Goal: Information Seeking & Learning: Learn about a topic

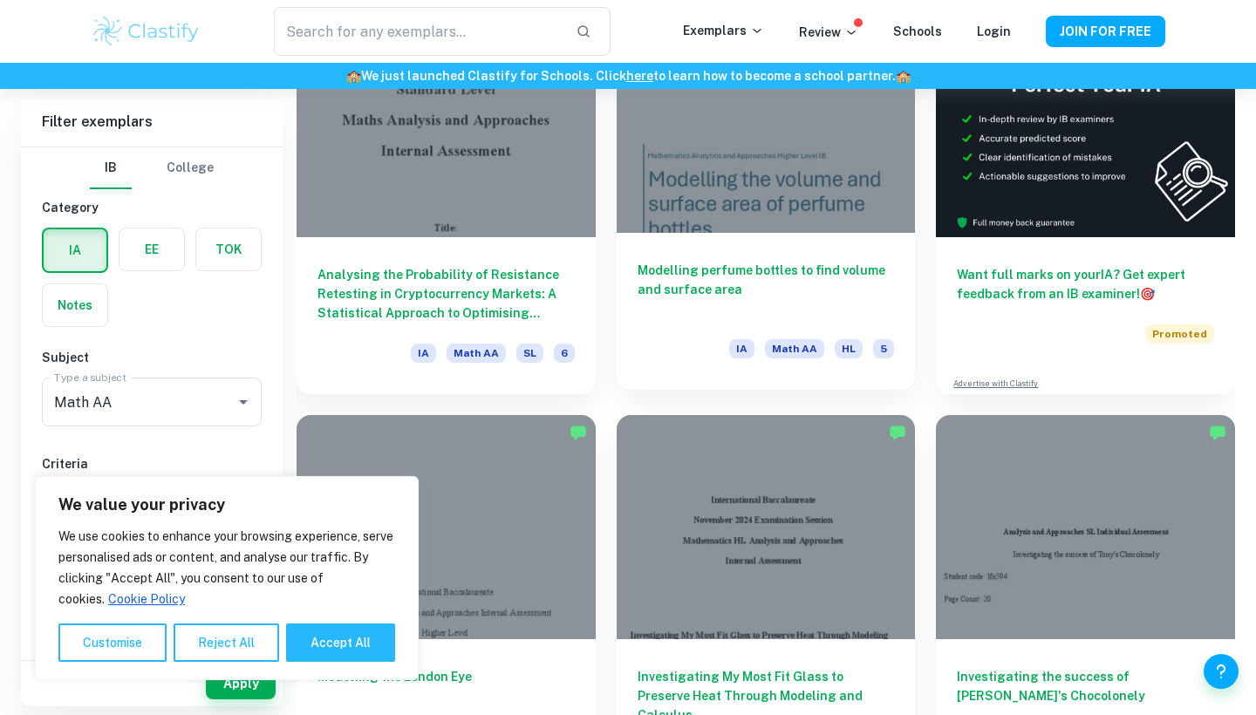
scroll to position [576, 0]
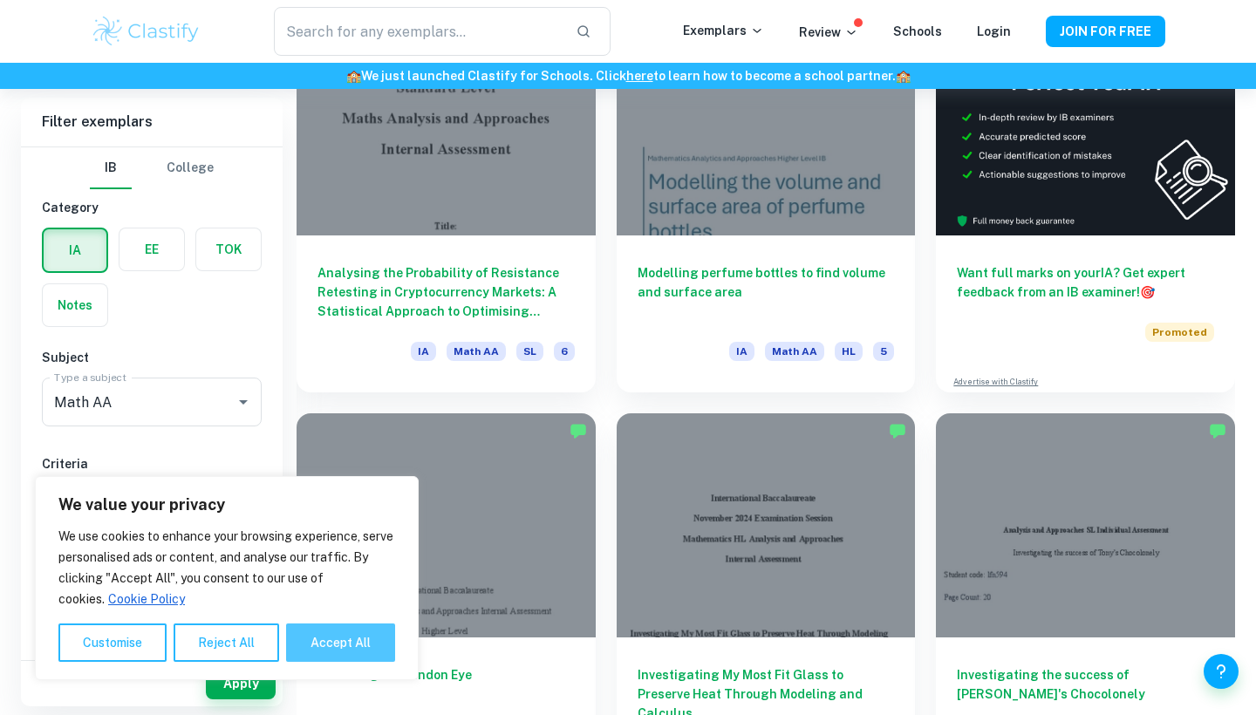
click at [345, 638] on button "Accept All" at bounding box center [340, 643] width 109 height 38
checkbox input "true"
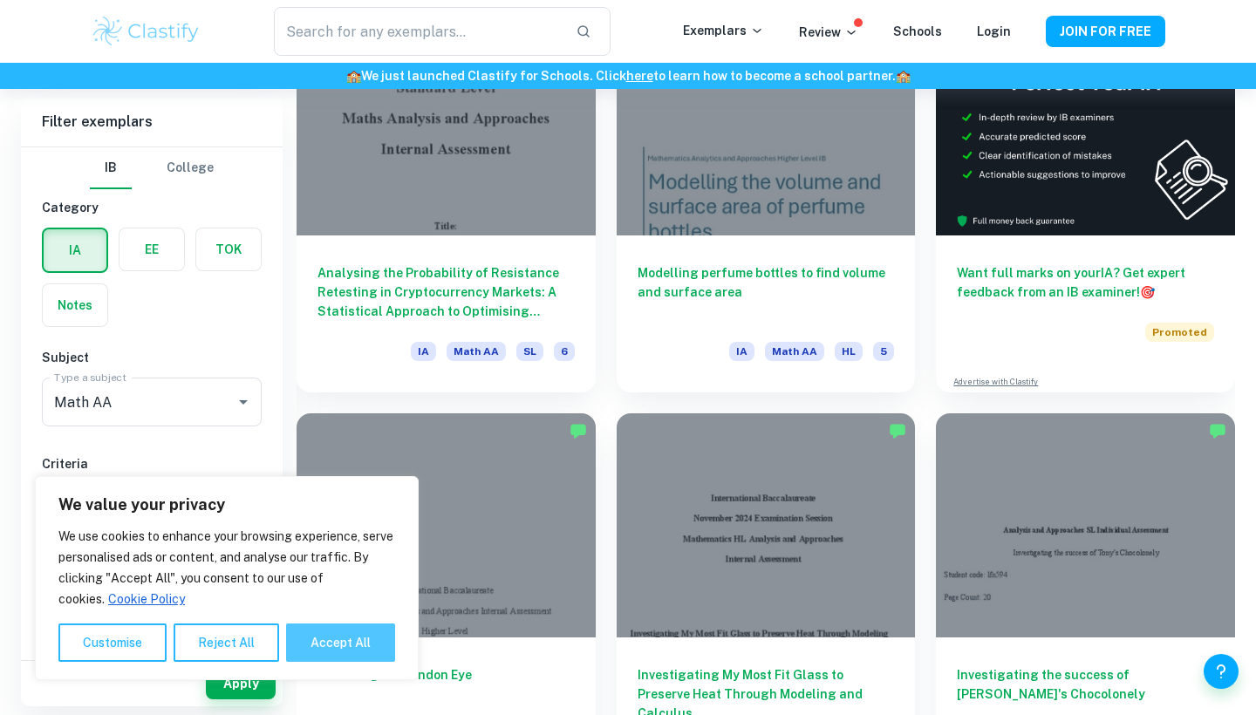
checkbox input "true"
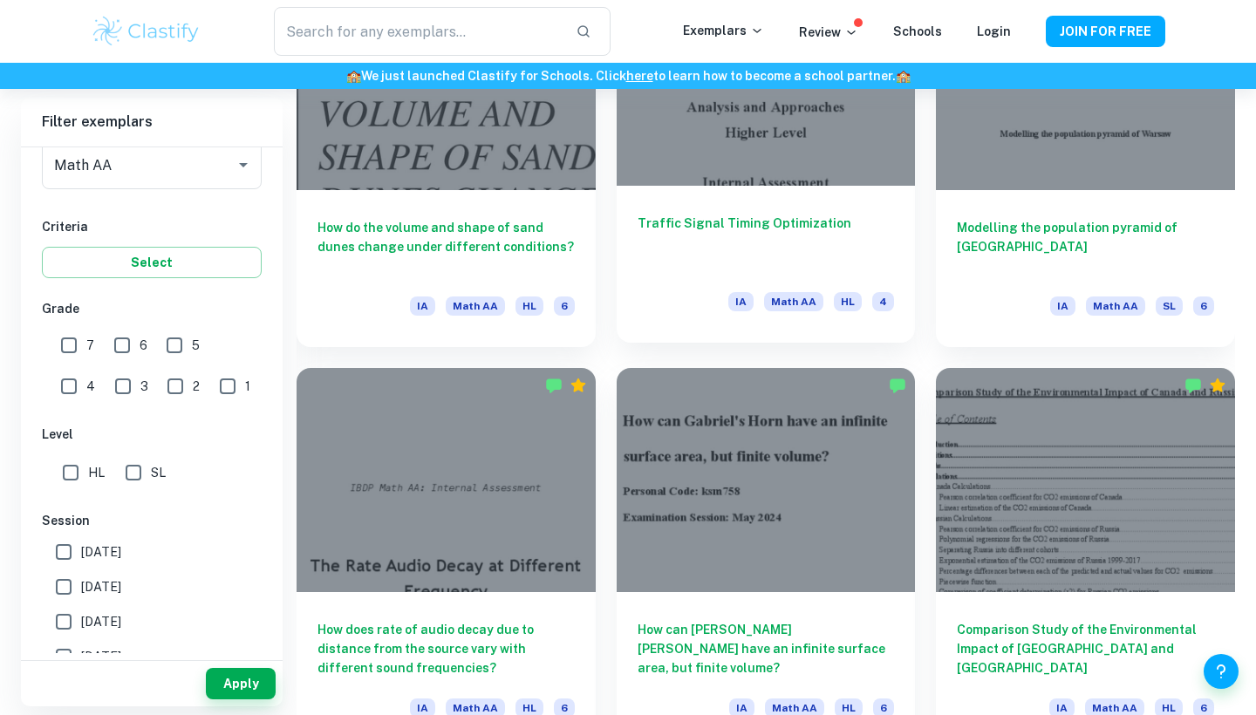
scroll to position [1828, 0]
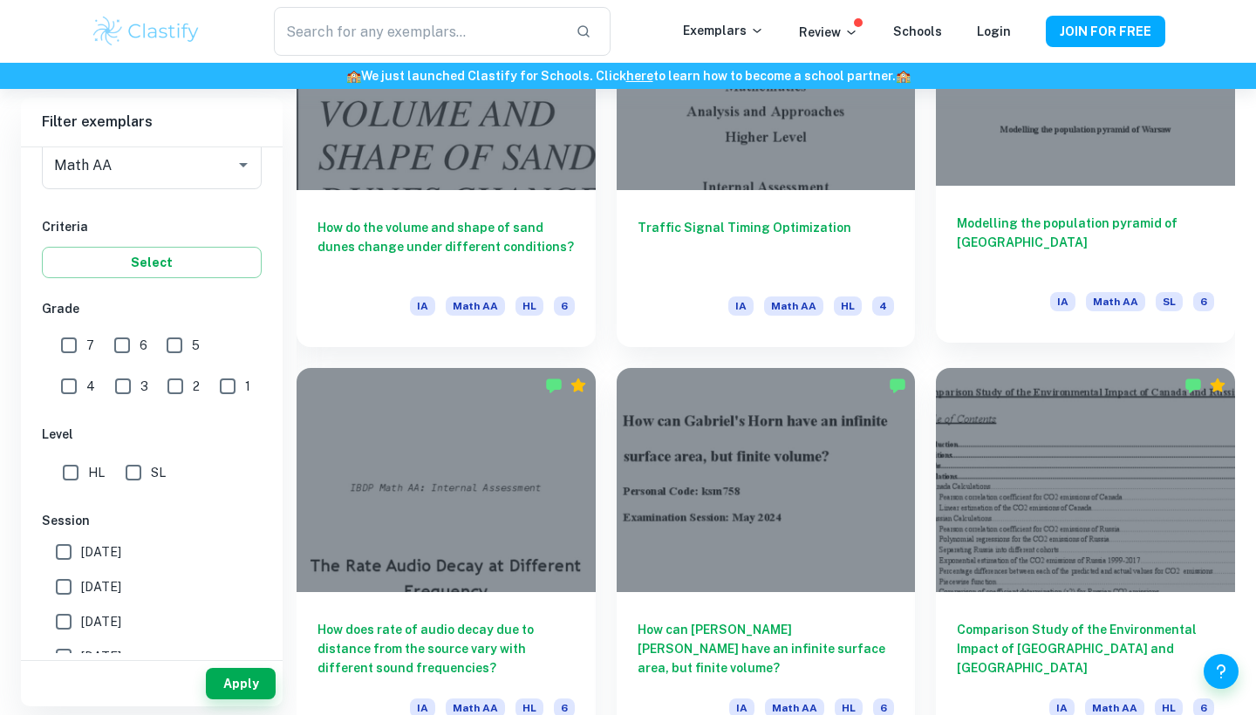
click at [1066, 228] on h6 "Modelling the population pyramid of Warsaw" at bounding box center [1085, 243] width 257 height 58
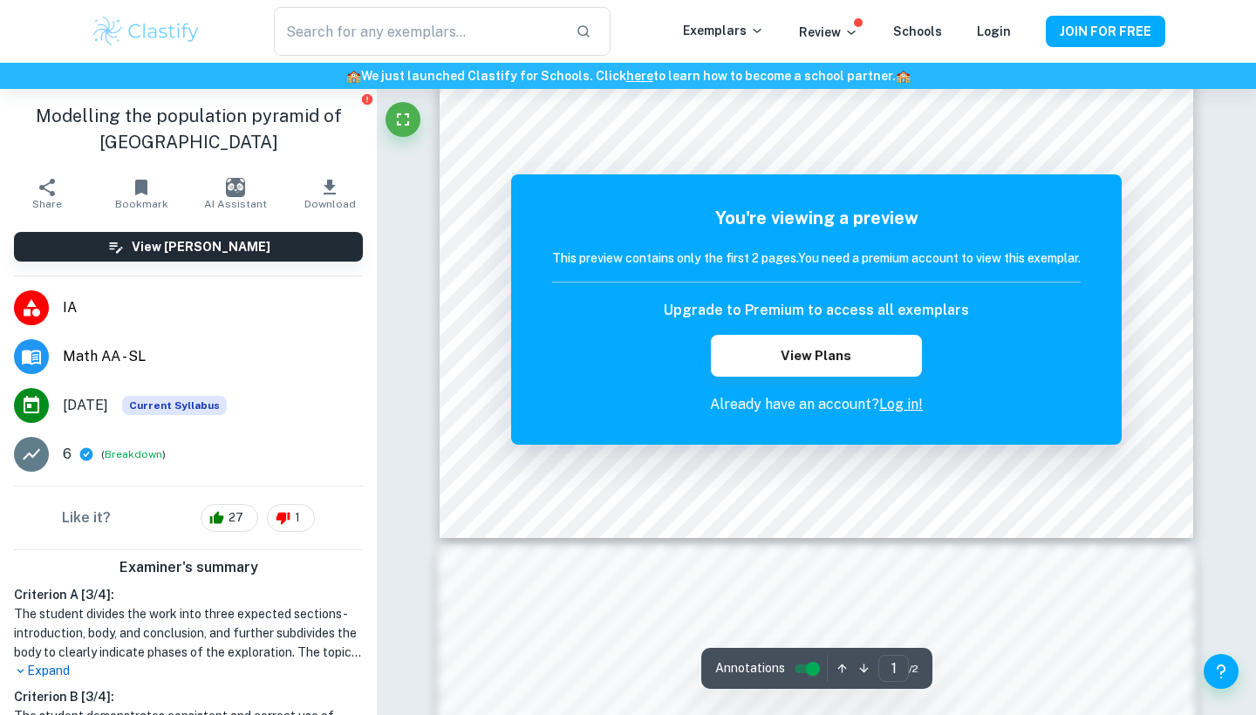
scroll to position [523, 0]
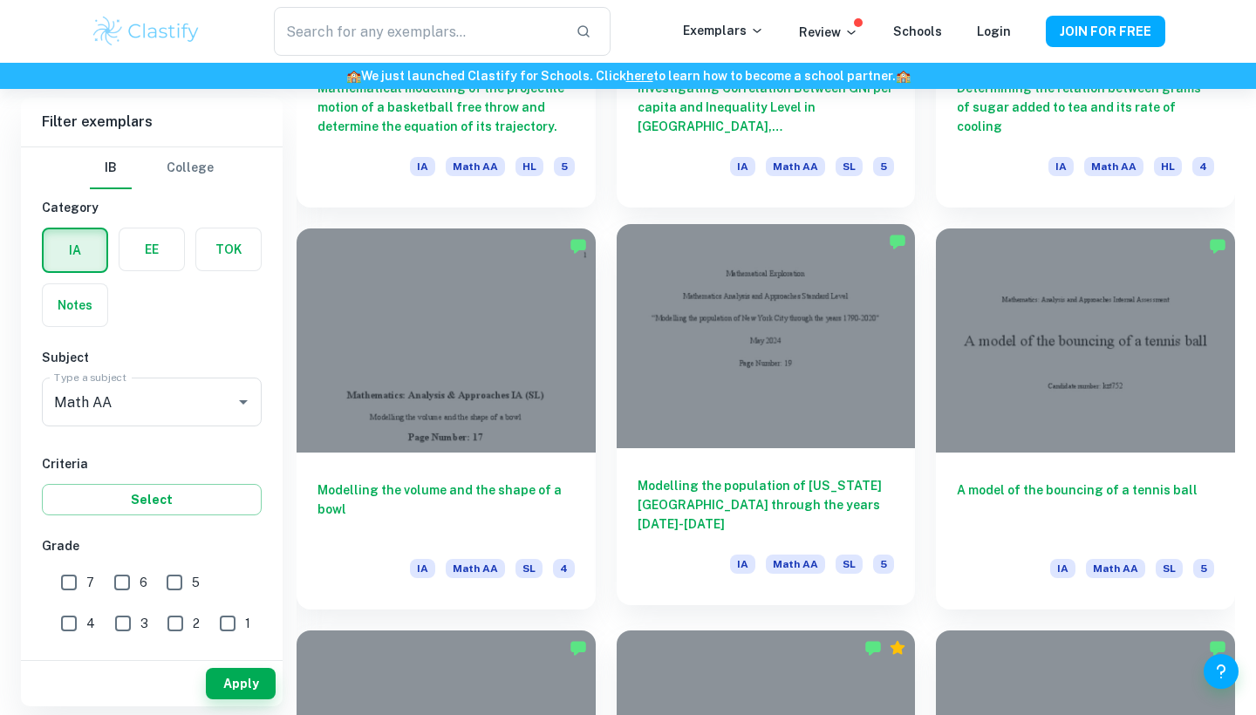
scroll to position [5989, 0]
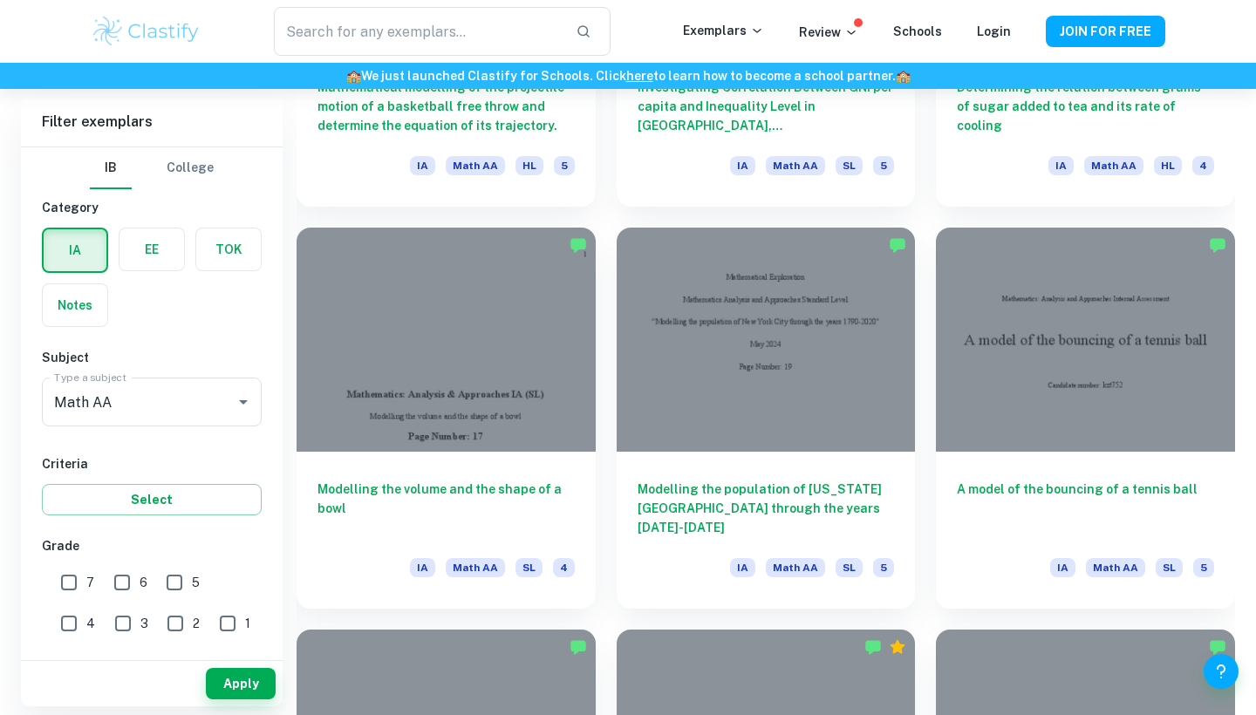
click at [74, 586] on input "7" at bounding box center [68, 582] width 35 height 35
checkbox input "true"
click at [119, 578] on input "6" at bounding box center [122, 582] width 35 height 35
checkbox input "true"
click at [235, 691] on button "Apply" at bounding box center [241, 683] width 70 height 31
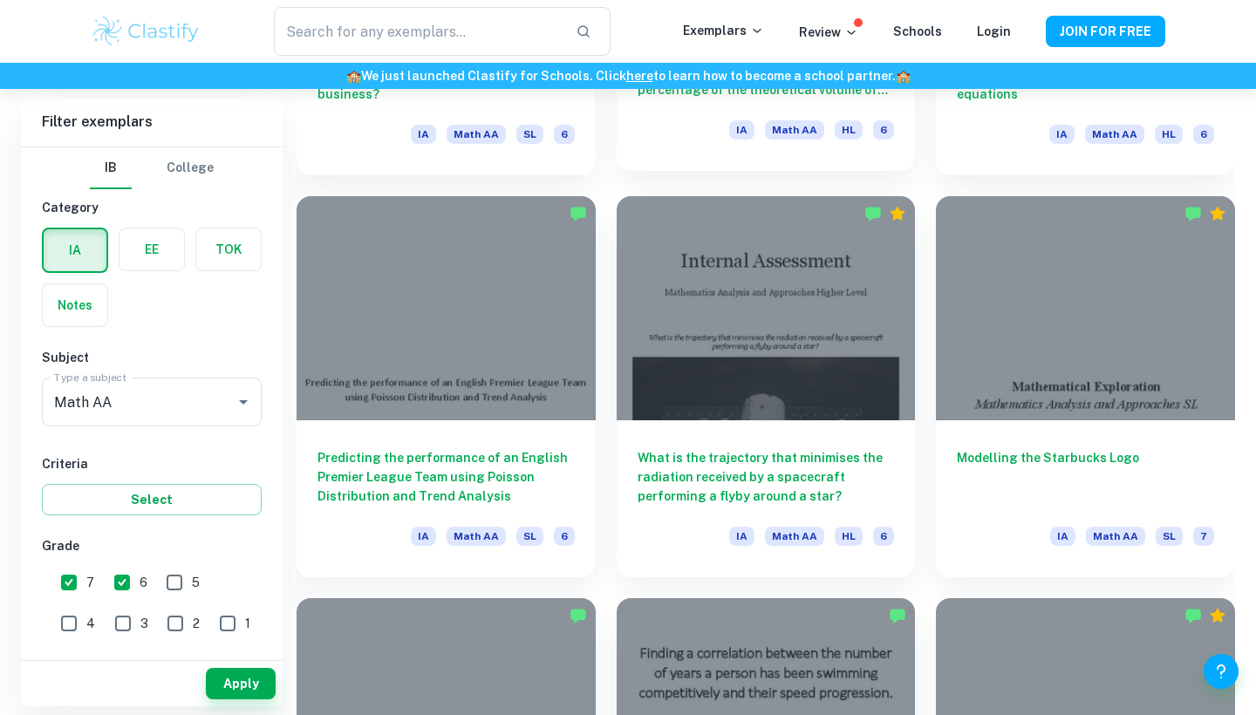
scroll to position [6027, 0]
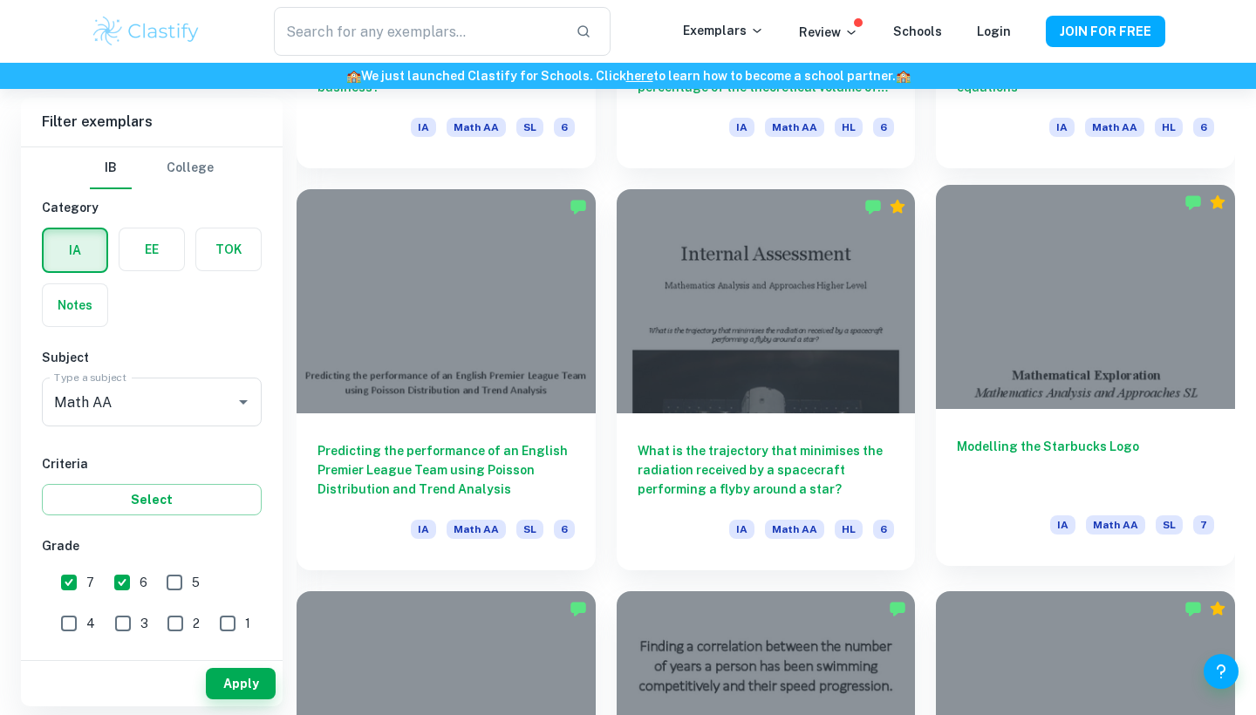
click at [1087, 454] on h6 "Modelling the Starbucks Logo" at bounding box center [1085, 466] width 257 height 58
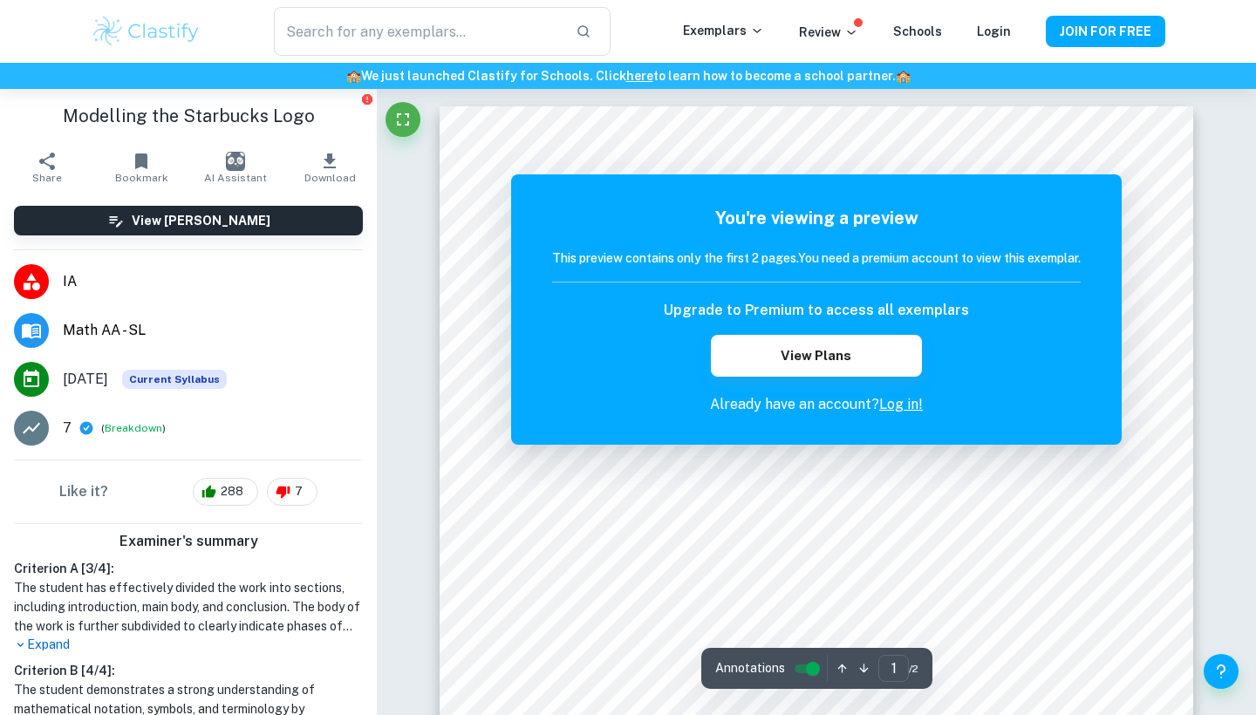
scroll to position [3, 0]
click at [877, 386] on div "You're viewing a preview This preview contains only the first 2 pages. You need…" at bounding box center [816, 310] width 529 height 210
click at [891, 399] on link "Log in!" at bounding box center [901, 404] width 44 height 17
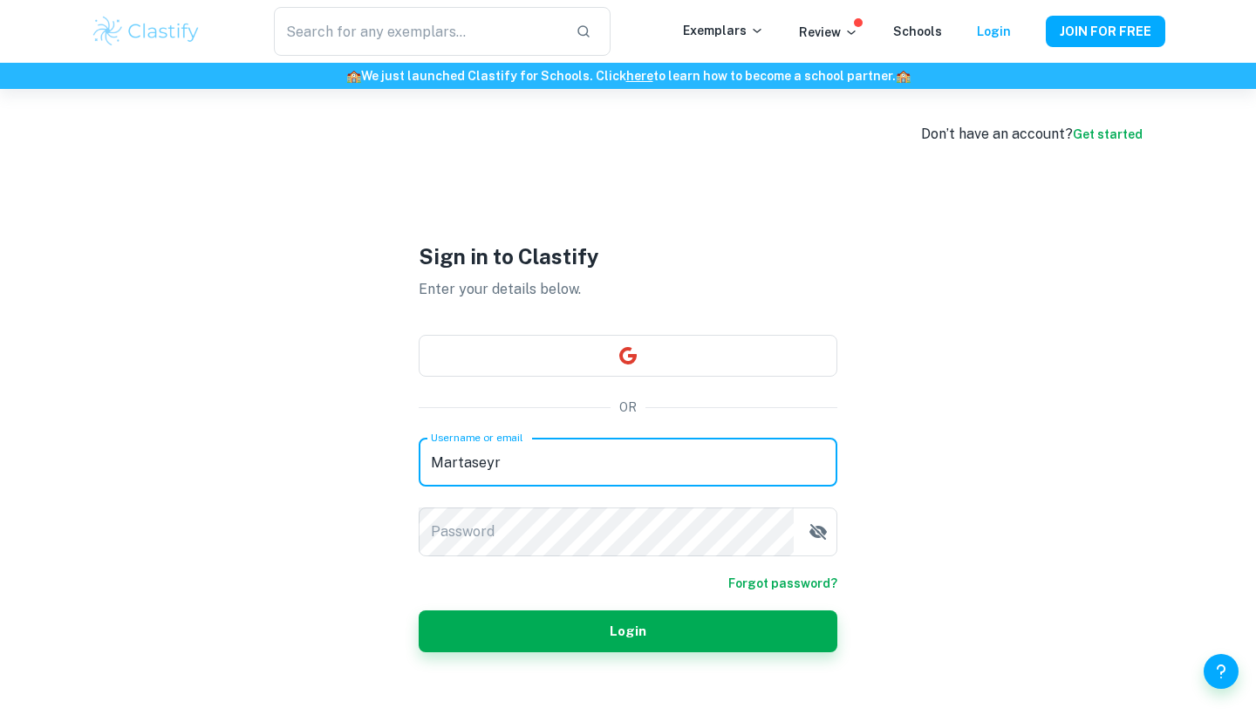
type input "Martaseyr"
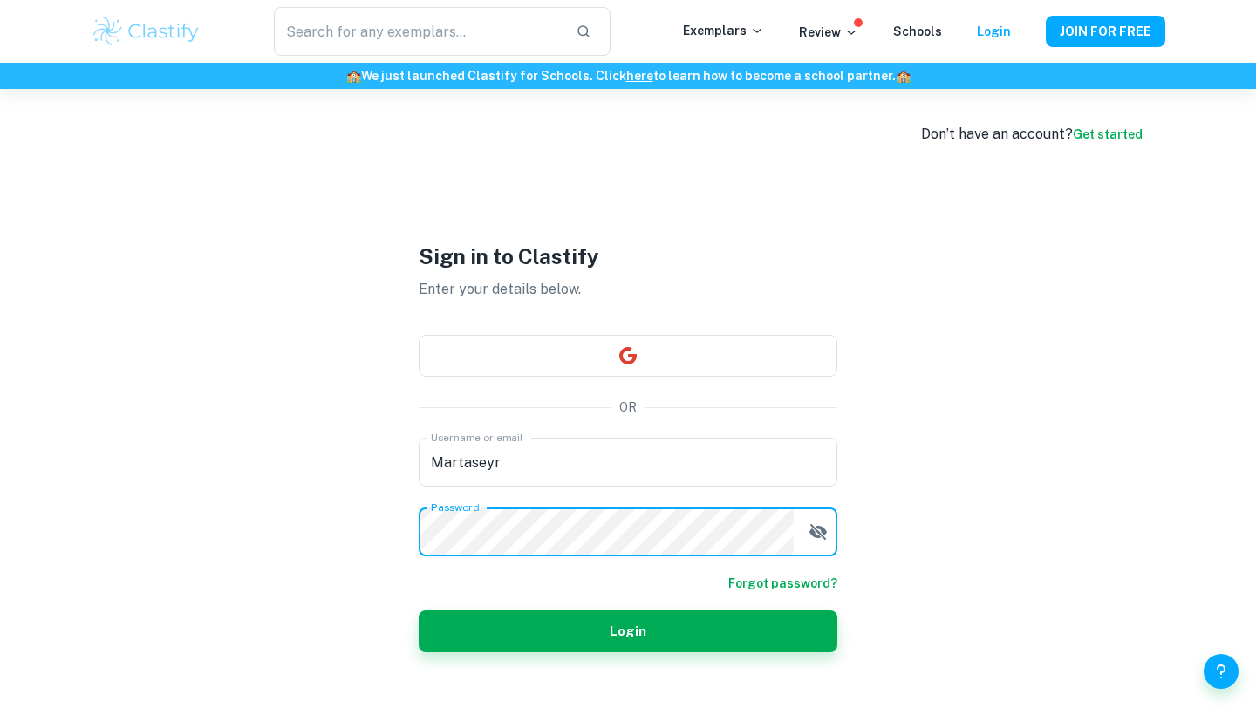
click at [628, 631] on button "Login" at bounding box center [628, 632] width 419 height 42
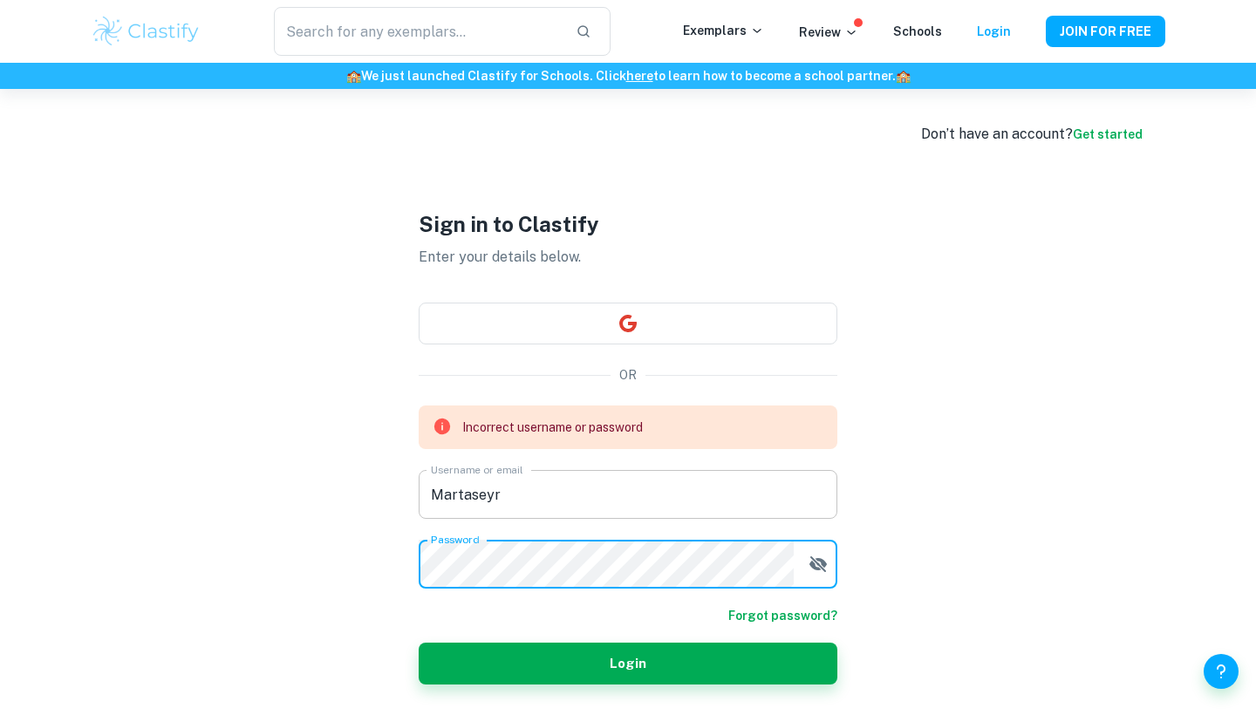
click at [645, 510] on div "Incorrect username or password Username or email Martaseyr Username or email Pa…" at bounding box center [628, 497] width 419 height 183
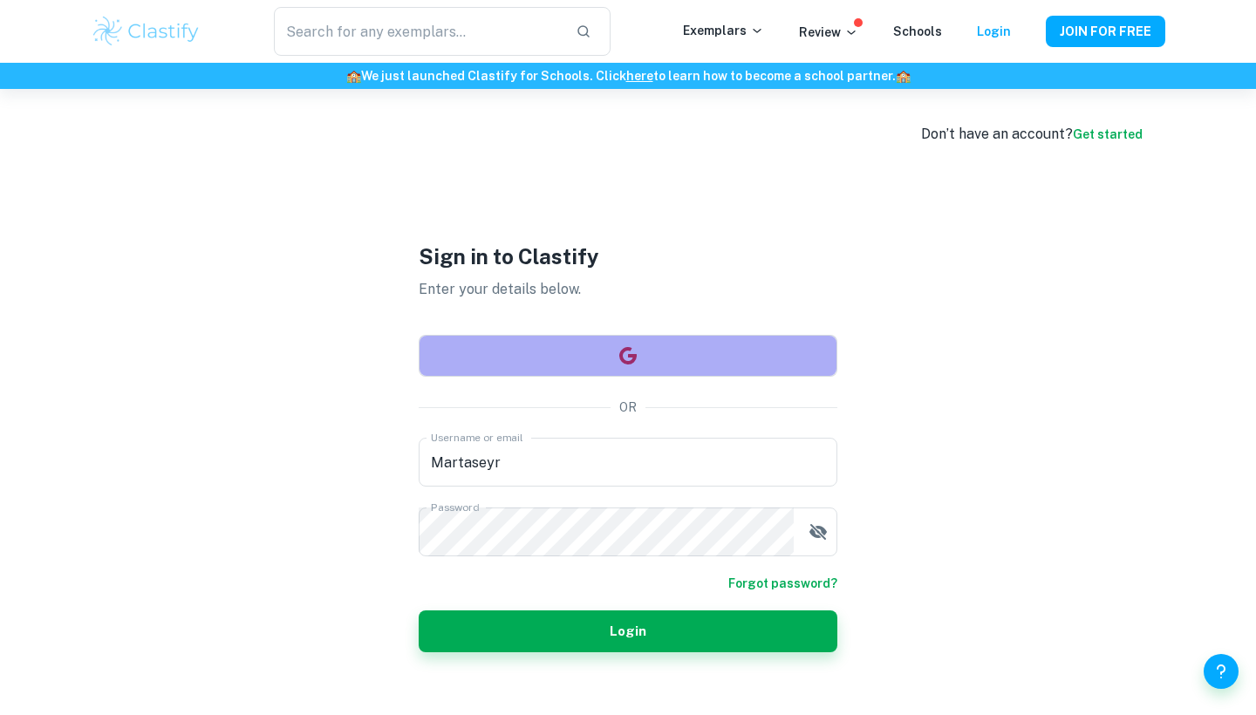
click at [612, 358] on button "button" at bounding box center [628, 356] width 419 height 42
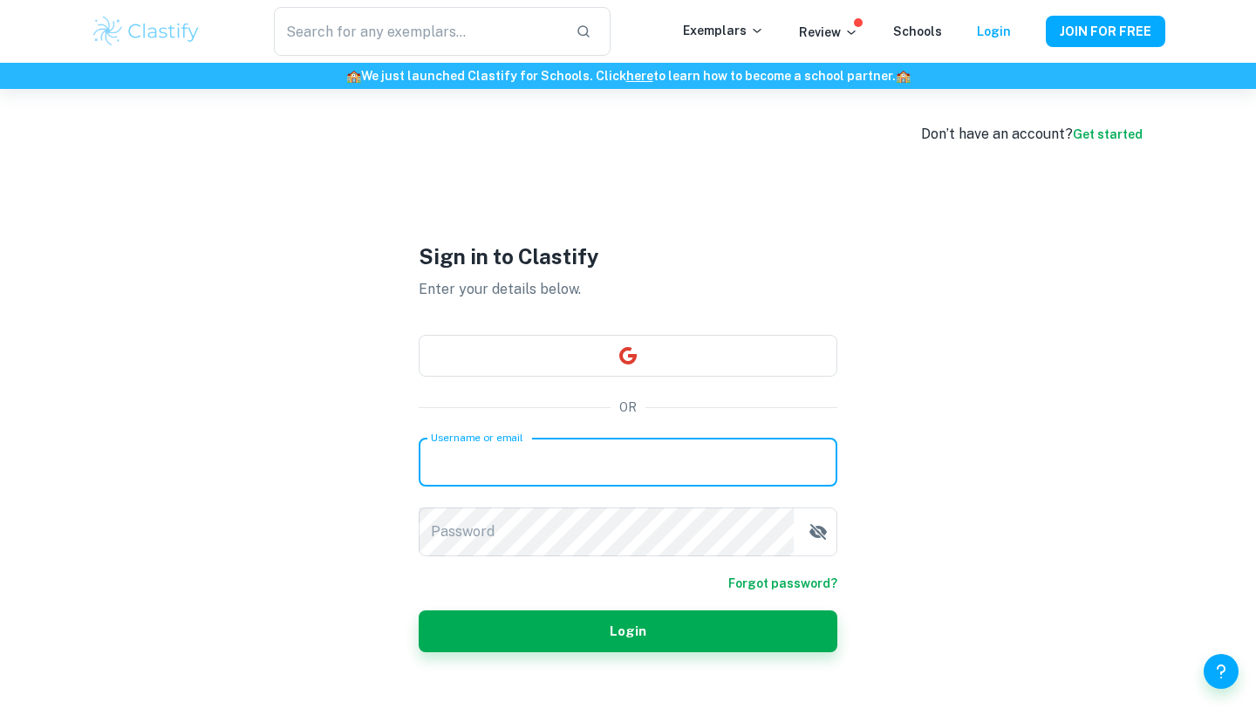
type input "M"
click at [731, 342] on button "button" at bounding box center [628, 356] width 419 height 42
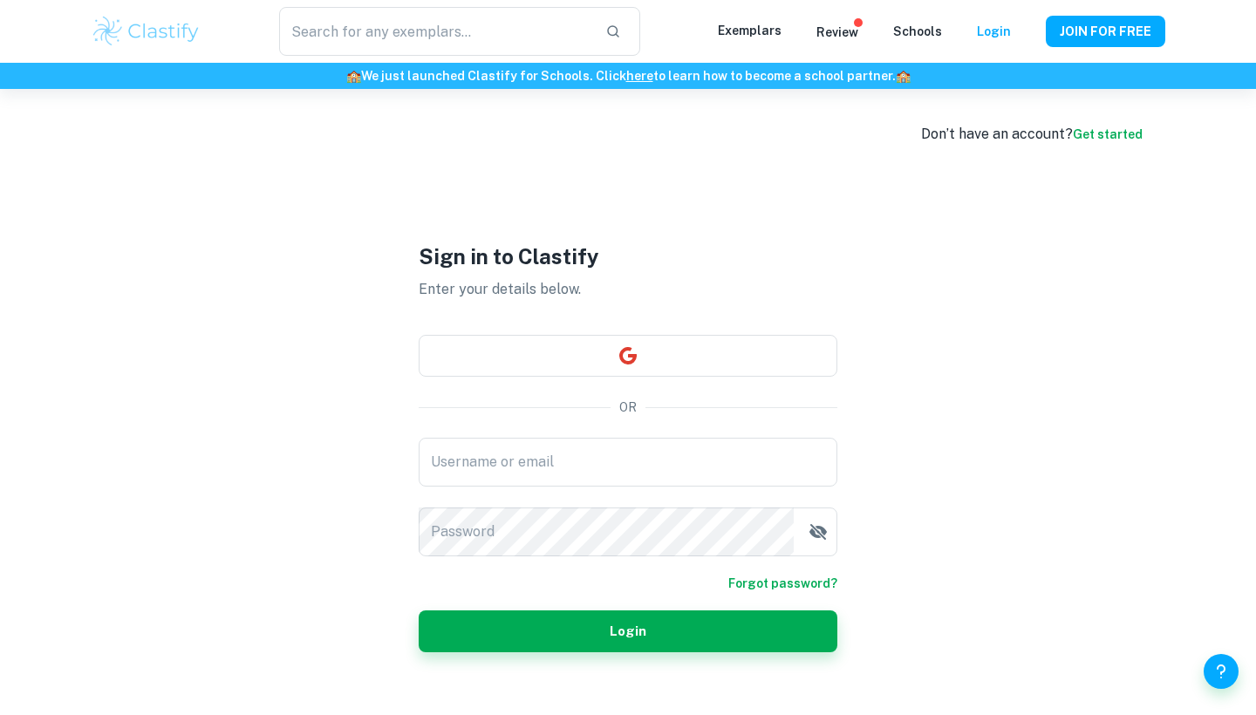
checkbox input "true"
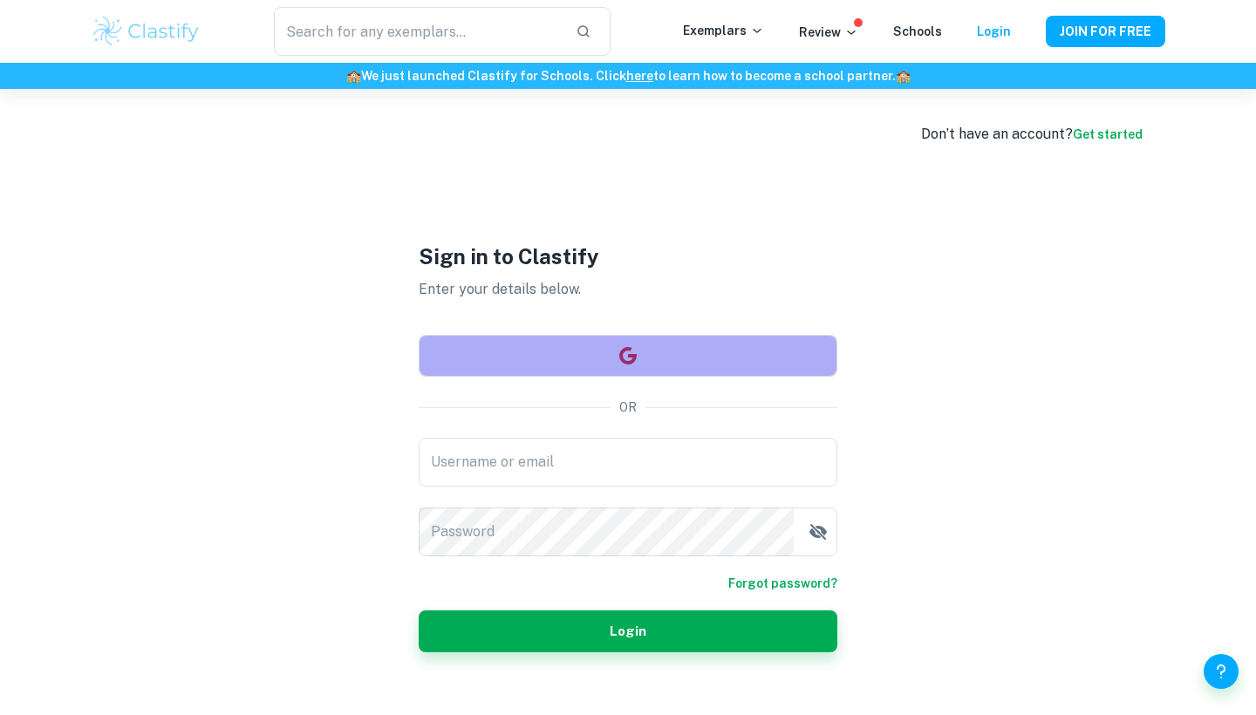
click at [727, 347] on button "button" at bounding box center [628, 356] width 419 height 42
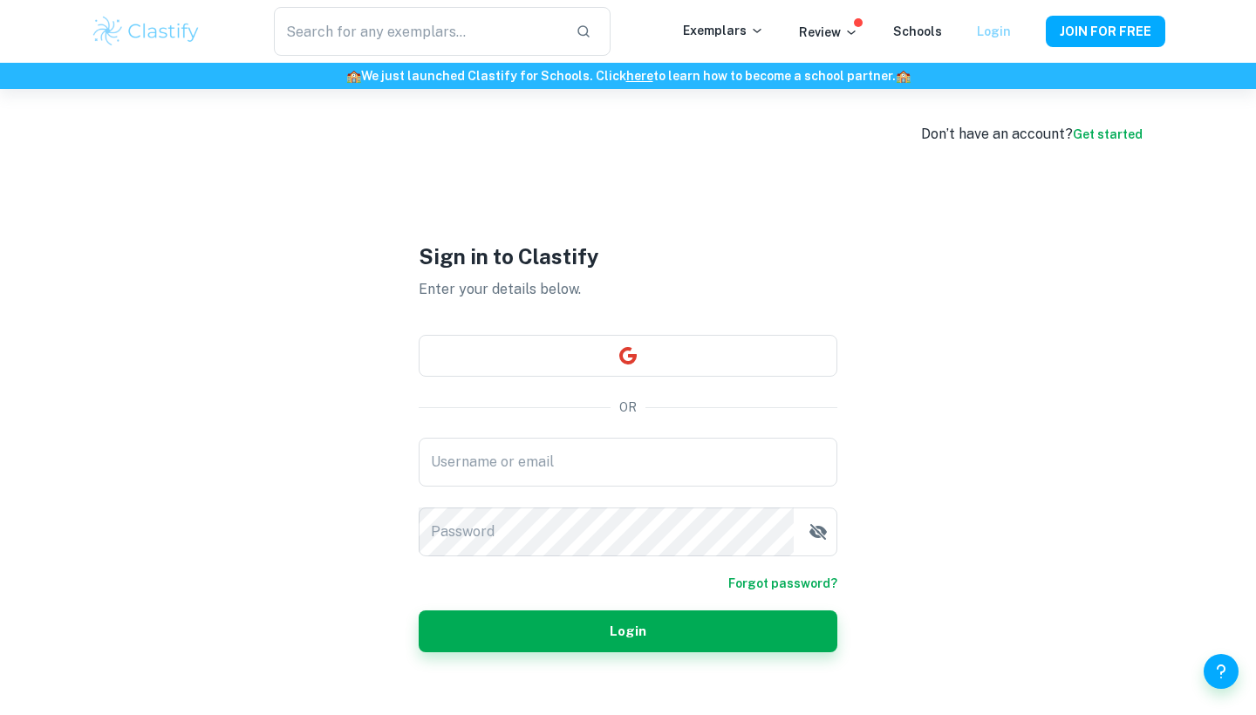
click at [995, 30] on link "Login" at bounding box center [994, 31] width 34 height 14
click at [1001, 32] on link "Login" at bounding box center [994, 31] width 34 height 14
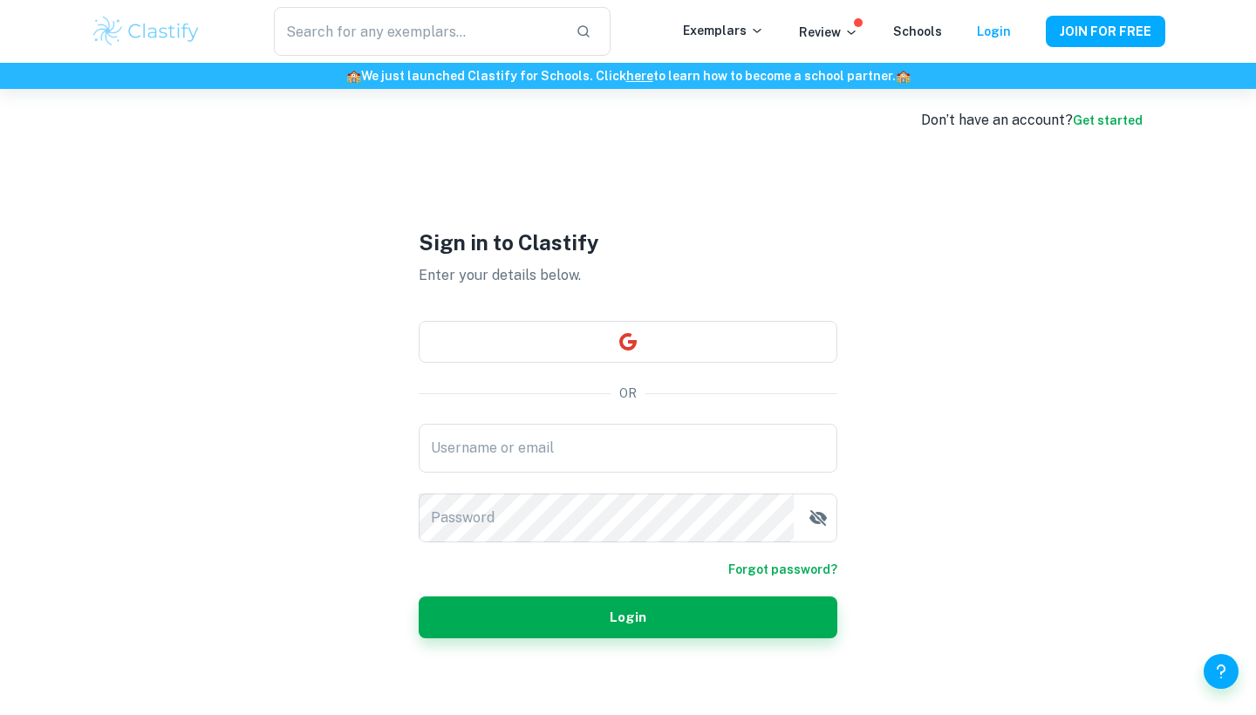
scroll to position [15, 0]
click at [1004, 25] on link "Login" at bounding box center [994, 31] width 34 height 14
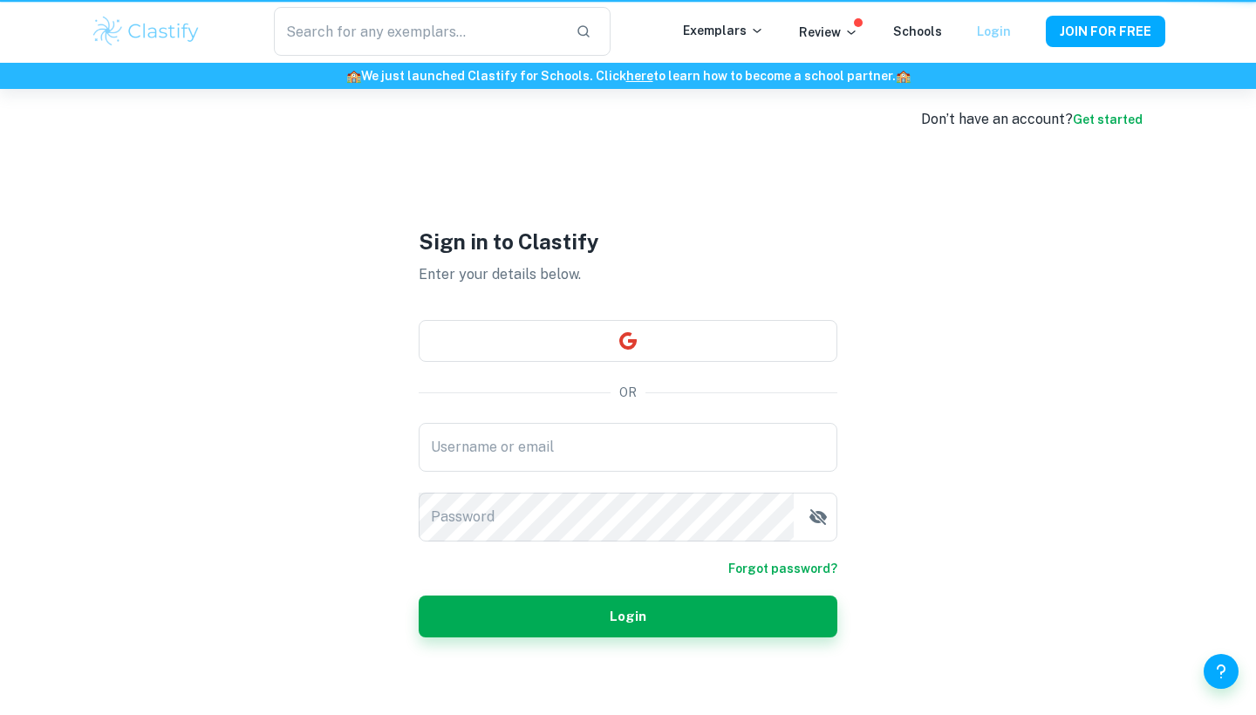
scroll to position [0, 0]
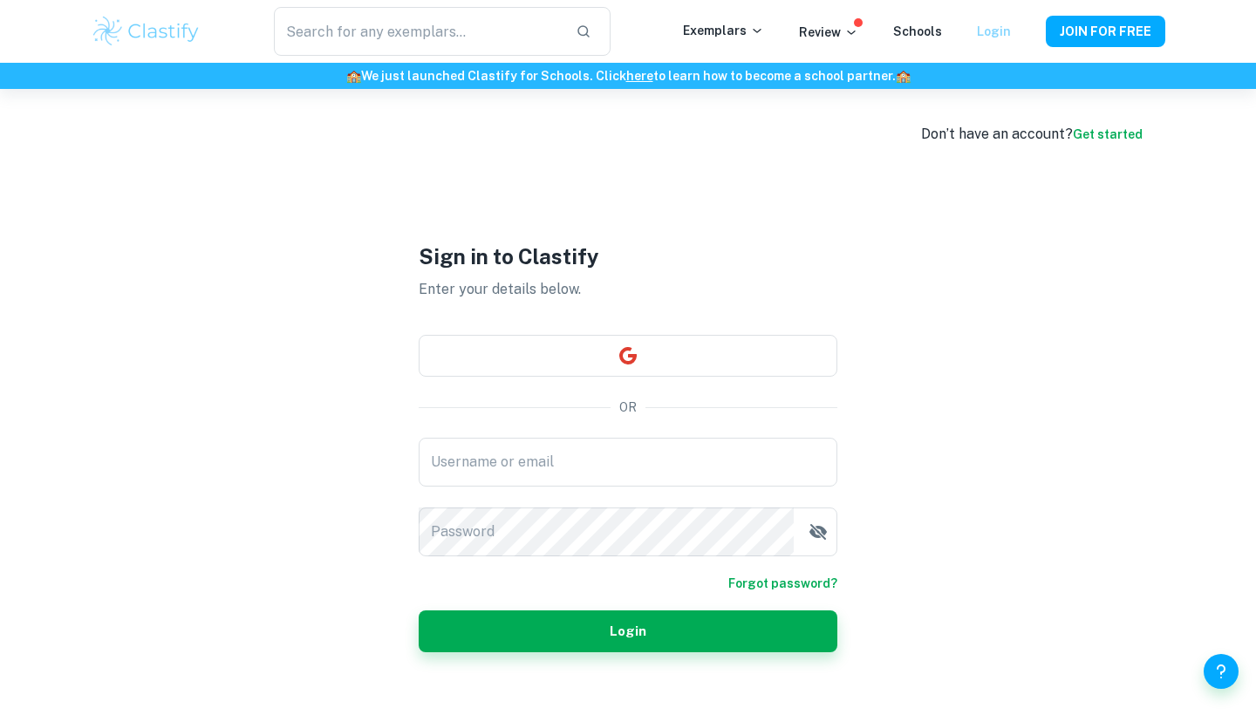
click at [985, 34] on link "Login" at bounding box center [994, 31] width 34 height 14
